Goal: Find specific page/section: Find specific page/section

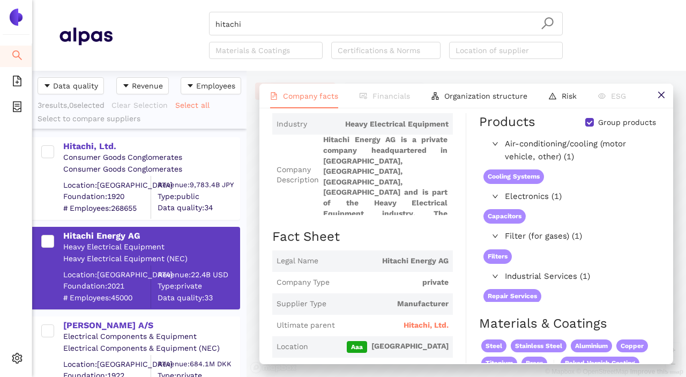
click at [597, 128] on span "Group products" at bounding box center [627, 122] width 66 height 11
click at [594, 126] on input "Group products" at bounding box center [589, 122] width 9 height 9
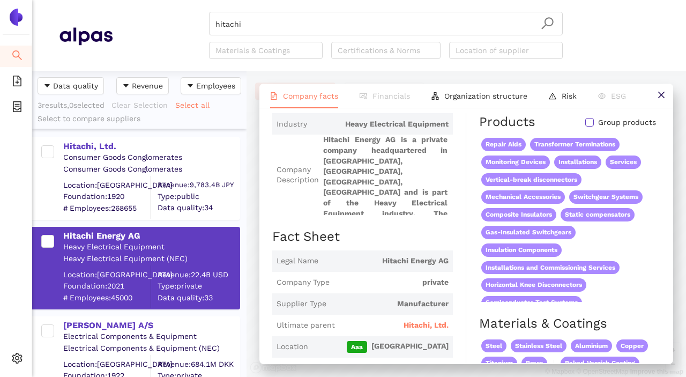
click at [592, 126] on input "Group products" at bounding box center [589, 122] width 9 height 9
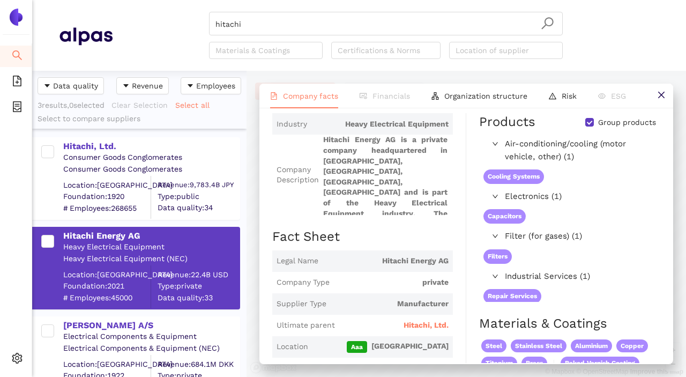
click at [591, 126] on input "Group products" at bounding box center [589, 122] width 9 height 9
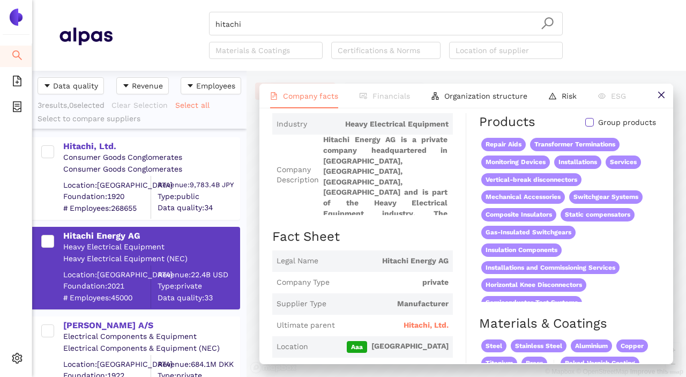
click at [593, 126] on input "Group products" at bounding box center [589, 122] width 9 height 9
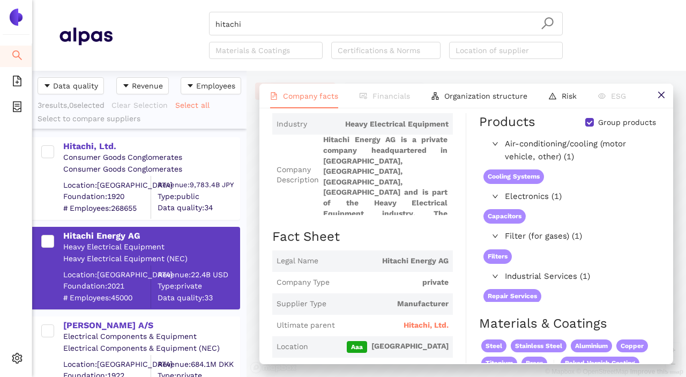
click at [594, 126] on input "Group products" at bounding box center [589, 122] width 9 height 9
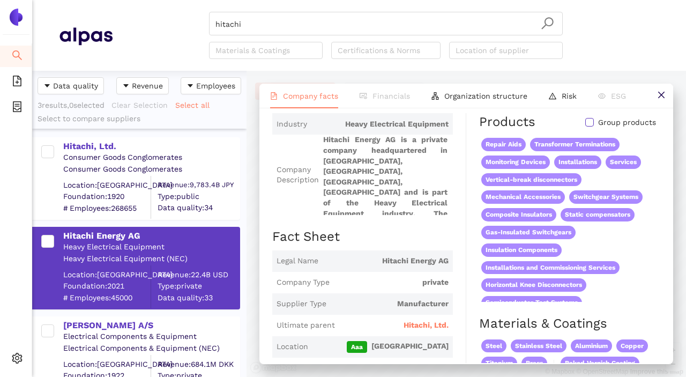
click at [594, 126] on input "Group products" at bounding box center [589, 122] width 9 height 9
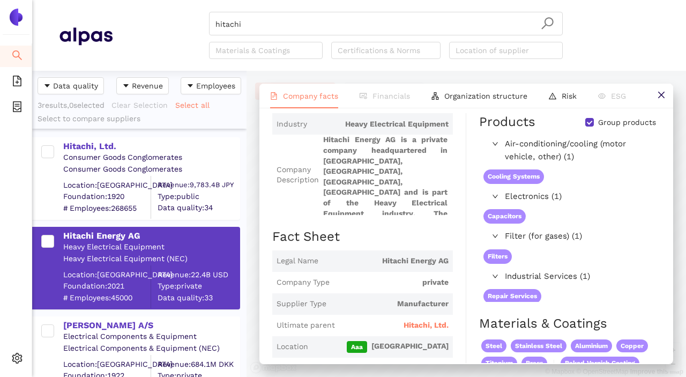
click at [594, 126] on input "Group products" at bounding box center [589, 122] width 9 height 9
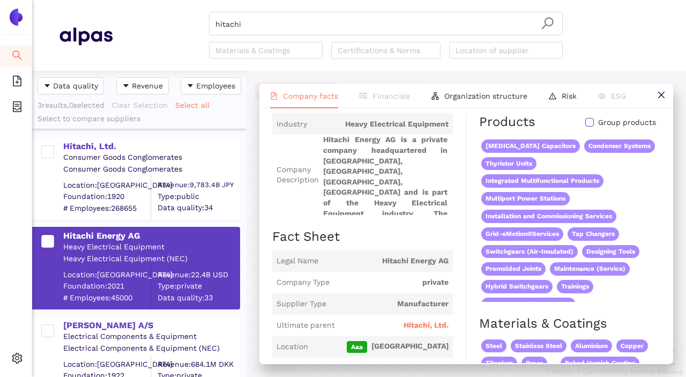
scroll to position [780, 0]
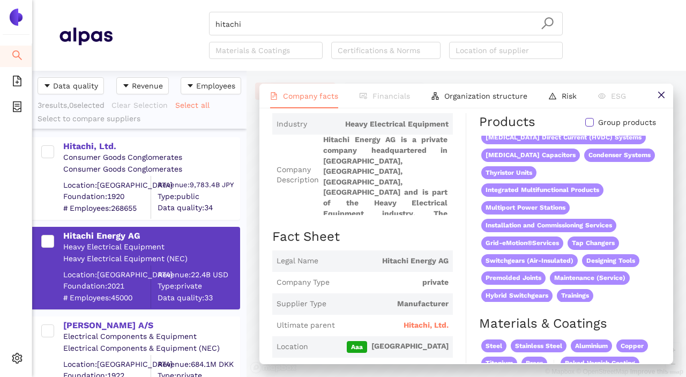
click at [592, 126] on input "Group products" at bounding box center [589, 122] width 9 height 9
checkbox input "true"
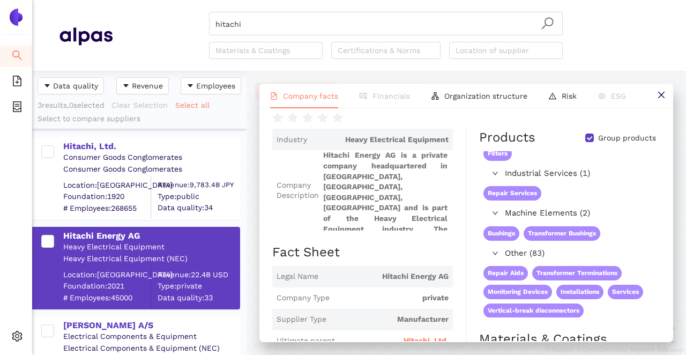
scroll to position [139, 0]
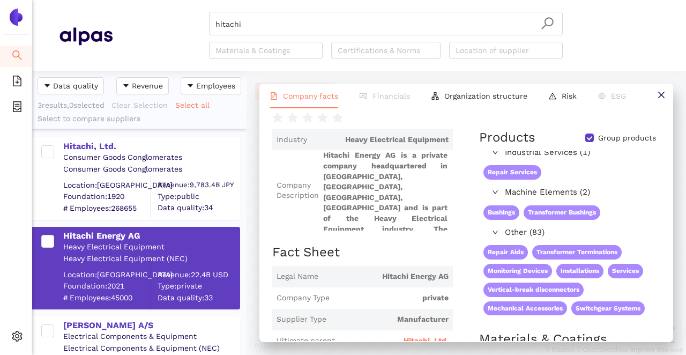
click at [515, 199] on span "Machine Elements (2)" at bounding box center [580, 192] width 150 height 13
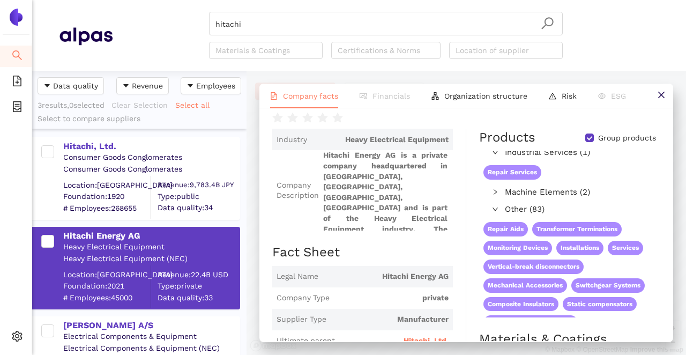
click at [515, 199] on span "Machine Elements (2)" at bounding box center [580, 192] width 150 height 13
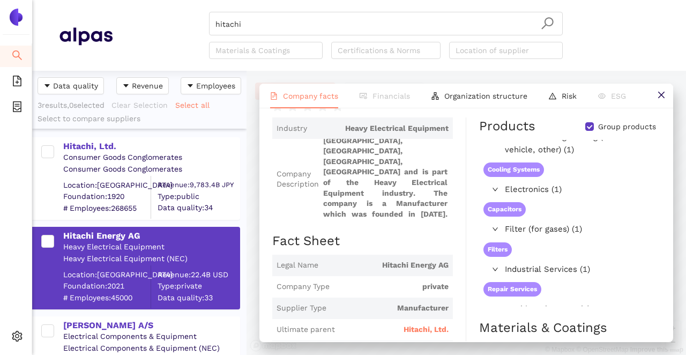
scroll to position [177, 0]
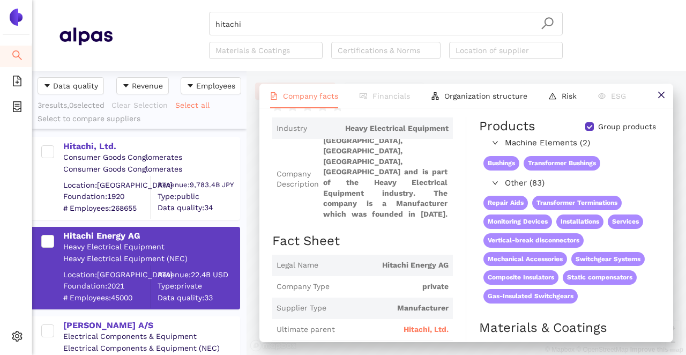
click at [159, 30] on div "hitachi Materials & Coatings Certifications & Norms Location of supplier" at bounding box center [386, 35] width 547 height 47
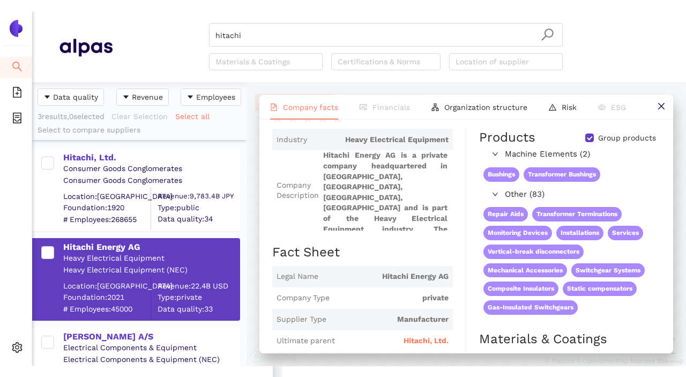
scroll to position [305, 214]
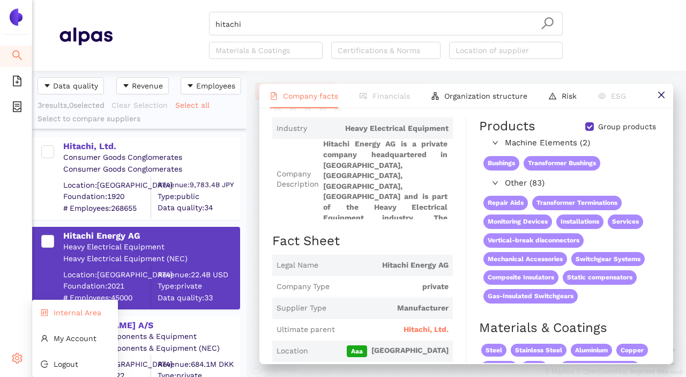
click at [56, 315] on span "Internal Area" at bounding box center [78, 312] width 48 height 9
